Goal: Navigation & Orientation: Find specific page/section

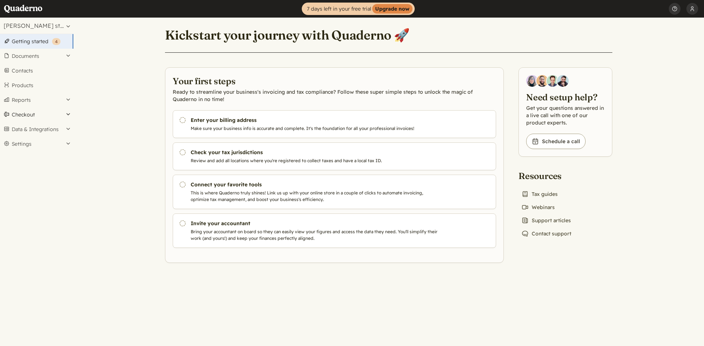
click at [33, 116] on button "Checkout" at bounding box center [36, 114] width 73 height 15
click at [59, 52] on button "Documents" at bounding box center [36, 56] width 73 height 15
click at [36, 265] on button "Settings" at bounding box center [36, 263] width 73 height 15
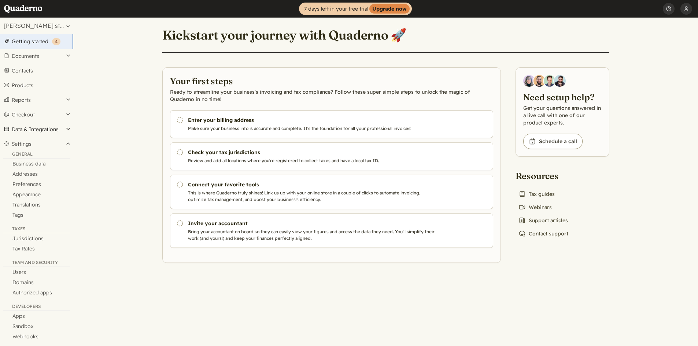
click at [44, 127] on button "Data & Integrations" at bounding box center [36, 129] width 73 height 15
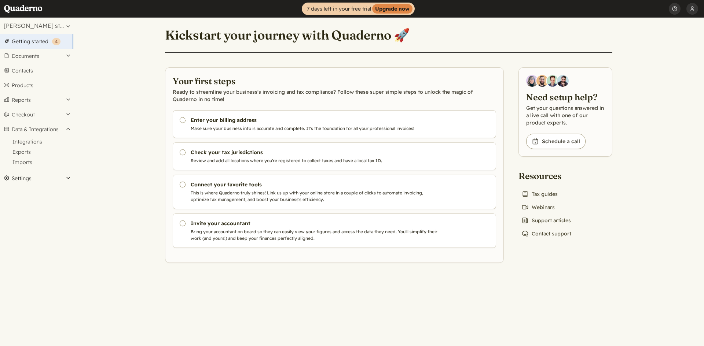
click at [48, 184] on button "Settings" at bounding box center [36, 178] width 73 height 15
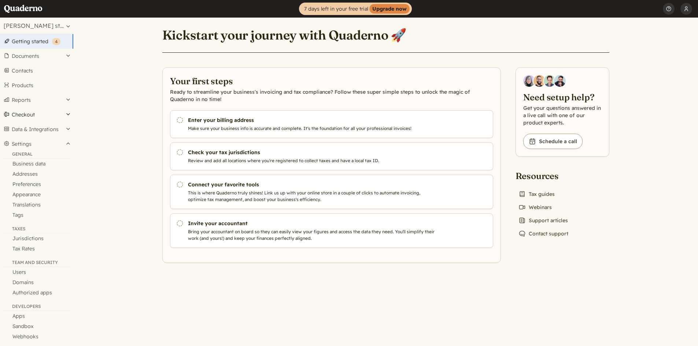
click at [35, 118] on button "Checkout" at bounding box center [36, 114] width 73 height 15
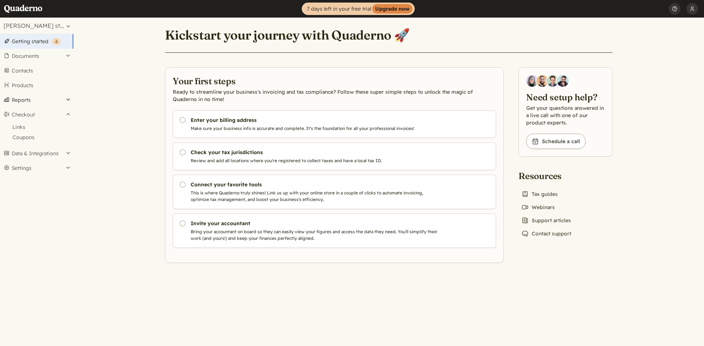
click at [32, 100] on button "Reports" at bounding box center [36, 100] width 73 height 15
click at [34, 86] on link "Products" at bounding box center [36, 85] width 73 height 15
click at [33, 135] on button "Data & Integrations" at bounding box center [36, 129] width 73 height 15
click at [36, 144] on link "Integrations" at bounding box center [36, 142] width 73 height 10
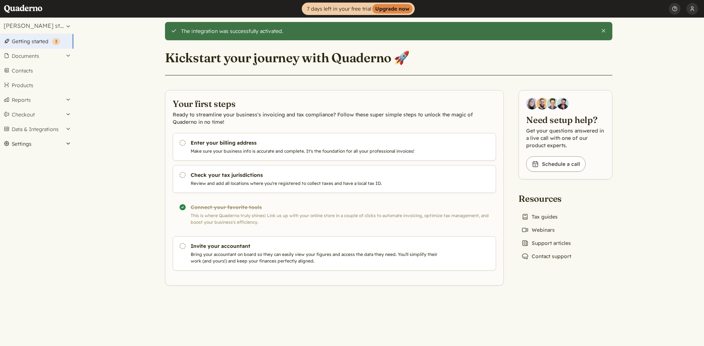
click at [18, 145] on button "Settings" at bounding box center [36, 144] width 73 height 15
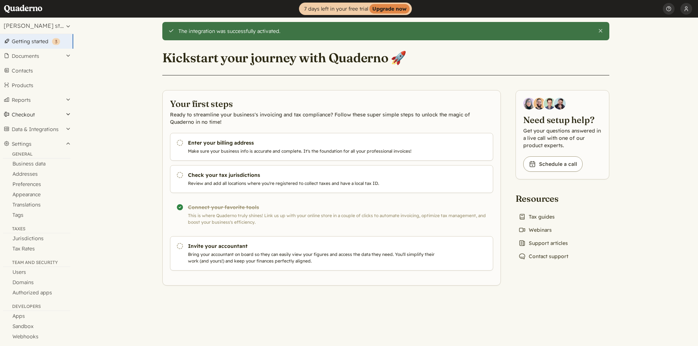
click at [38, 121] on button "Checkout" at bounding box center [36, 114] width 73 height 15
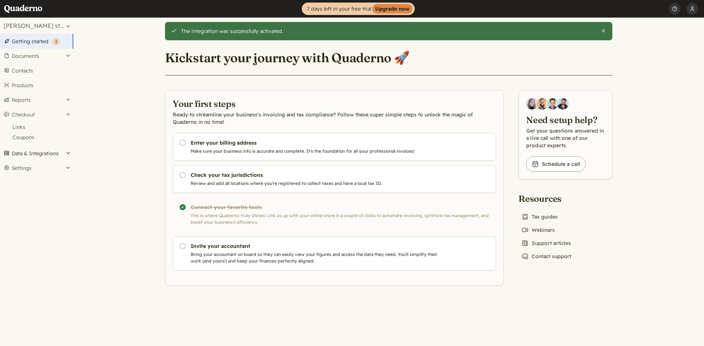
click at [40, 157] on button "Data & Integrations" at bounding box center [36, 153] width 73 height 15
click at [24, 137] on link "Integrations" at bounding box center [36, 142] width 73 height 10
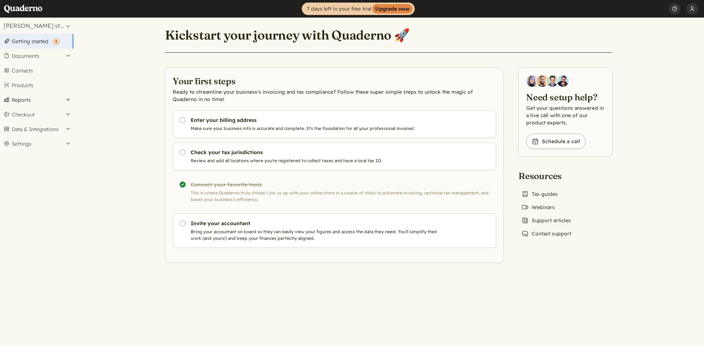
click at [55, 95] on button "Reports" at bounding box center [36, 100] width 73 height 15
click at [69, 238] on button "Checkout" at bounding box center [36, 241] width 73 height 15
click at [69, 156] on button "Data & Integrations" at bounding box center [36, 153] width 73 height 15
click at [69, 176] on button "Settings" at bounding box center [36, 178] width 73 height 15
